Goal: Information Seeking & Learning: Learn about a topic

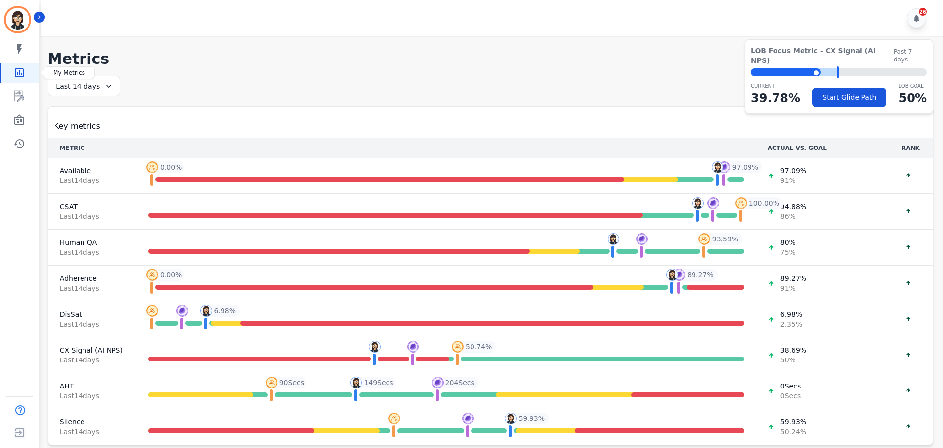
click at [31, 73] on link "Sidebar" at bounding box center [20, 73] width 38 height 20
click at [21, 93] on icon "Sidebar" at bounding box center [19, 96] width 10 height 11
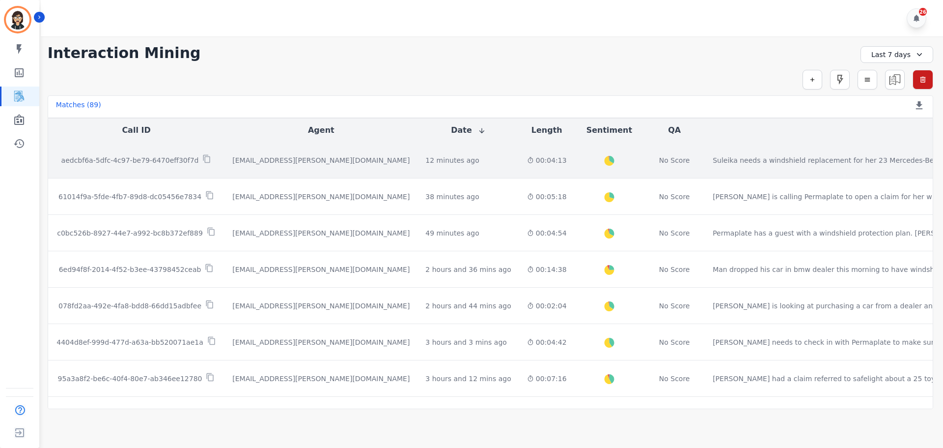
click at [169, 168] on td "aedcbf6a-5dfc-4c97-be79-6470eff30f7d" at bounding box center [136, 160] width 176 height 36
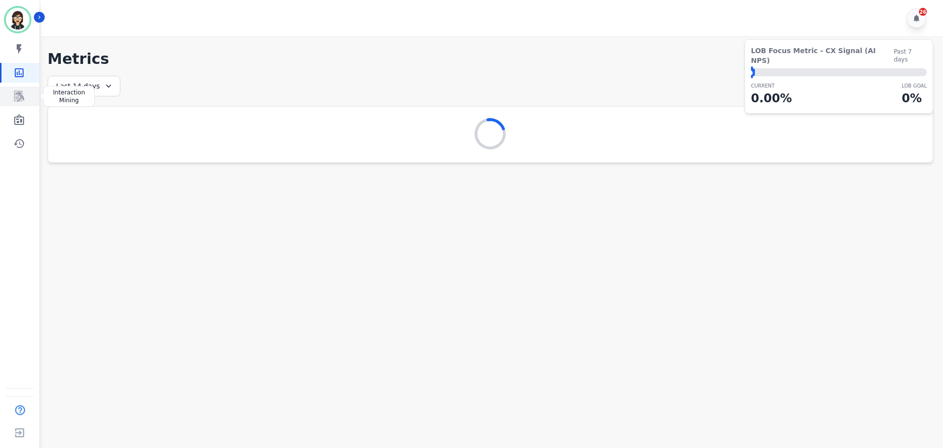
click at [26, 90] on link "Sidebar" at bounding box center [20, 96] width 38 height 20
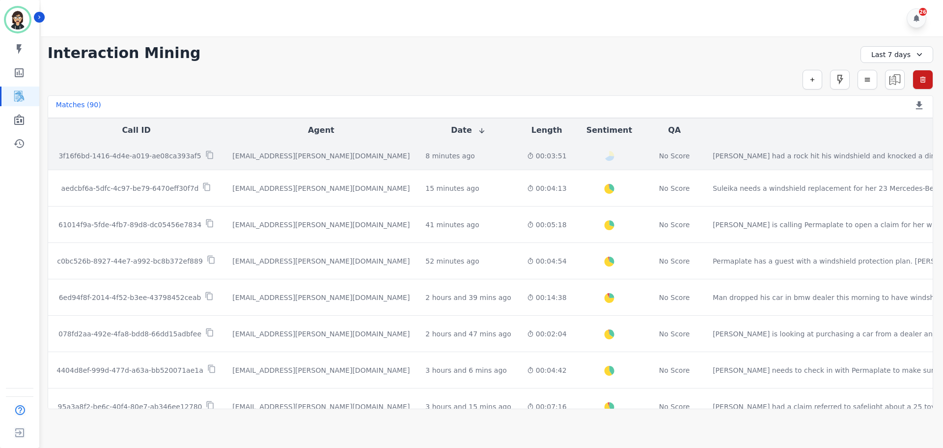
click at [583, 161] on div "Happy Neutral" at bounding box center [610, 156] width 54 height 28
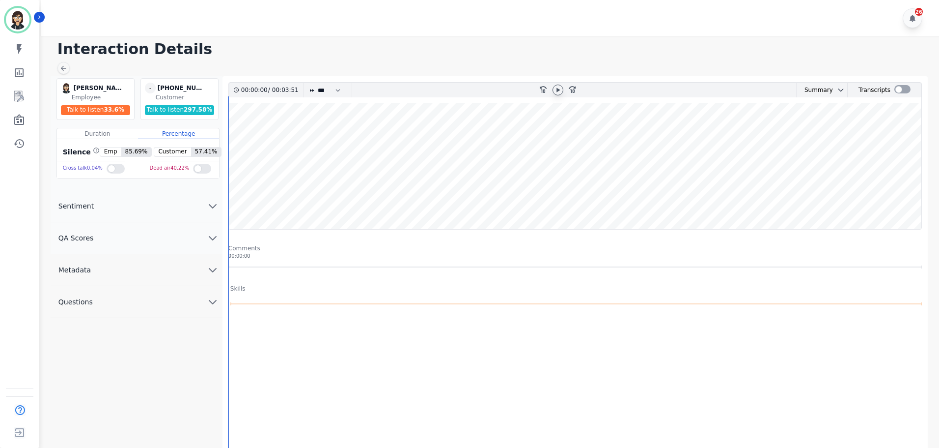
click at [557, 92] on icon at bounding box center [558, 89] width 3 height 4
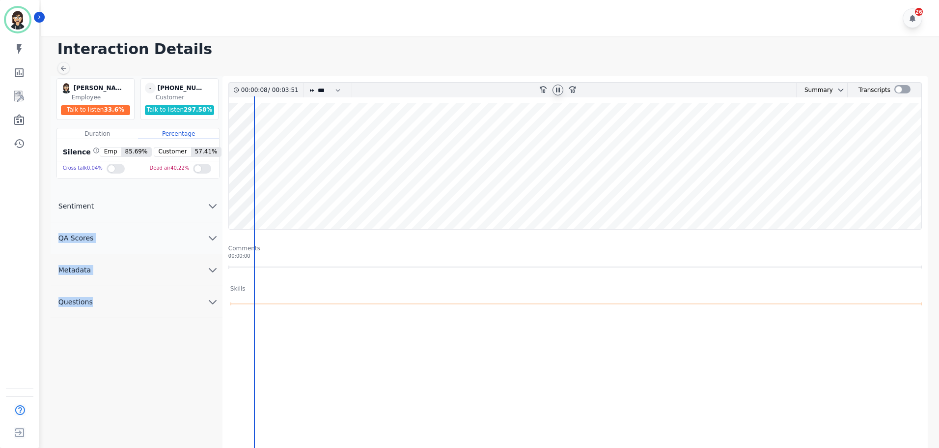
drag, startPoint x: 254, startPoint y: 199, endPoint x: 220, endPoint y: 198, distance: 33.4
click at [220, 198] on div "[PERSON_NAME] [PERSON_NAME] Employee Talk to listen 33.6 % - [PHONE_NUMBER] und…" at bounding box center [492, 321] width 882 height 491
click at [243, 198] on wave at bounding box center [575, 166] width 693 height 126
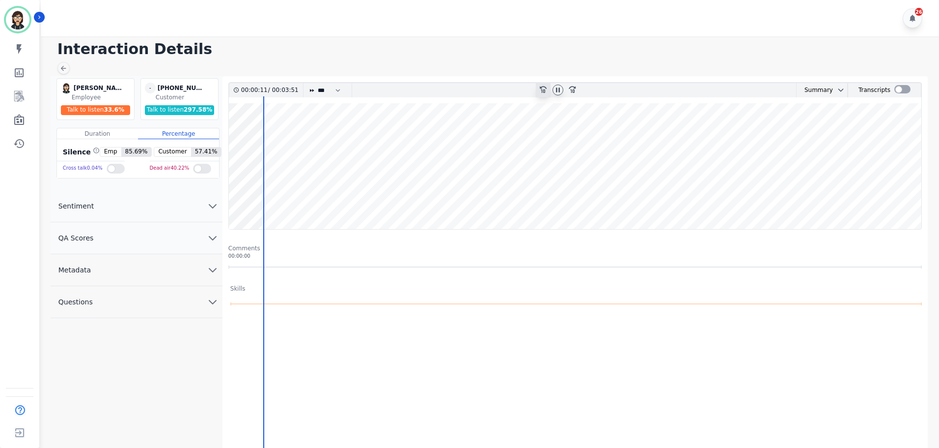
click at [537, 88] on div "rewind-10" at bounding box center [543, 90] width 15 height 14
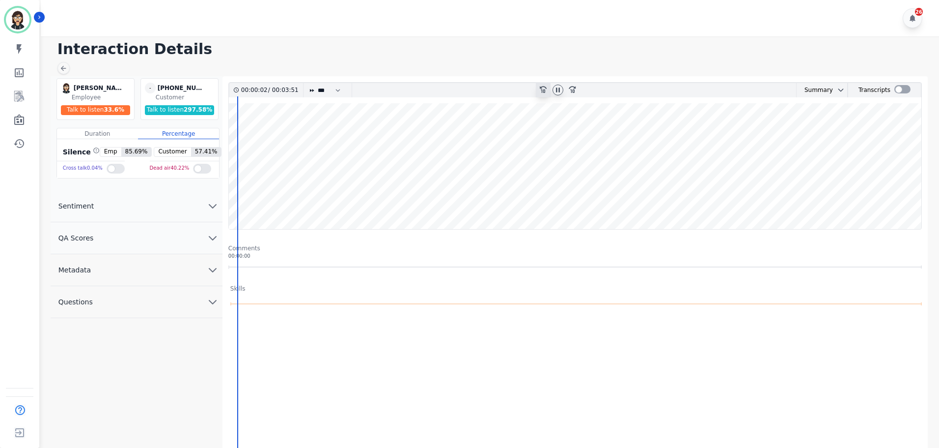
click at [537, 88] on div "rewind-10" at bounding box center [543, 90] width 15 height 14
